Goal: Leave review/rating: Leave review/rating

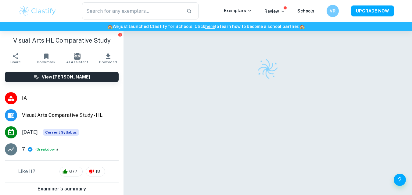
click at [259, 85] on div at bounding box center [268, 123] width 250 height 184
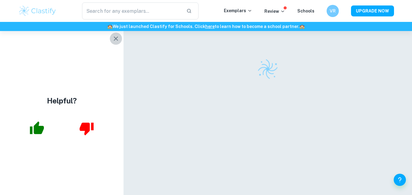
click at [114, 39] on icon "button" at bounding box center [115, 38] width 7 height 7
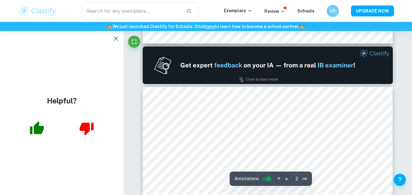
type input "1"
